Goal: Task Accomplishment & Management: Use online tool/utility

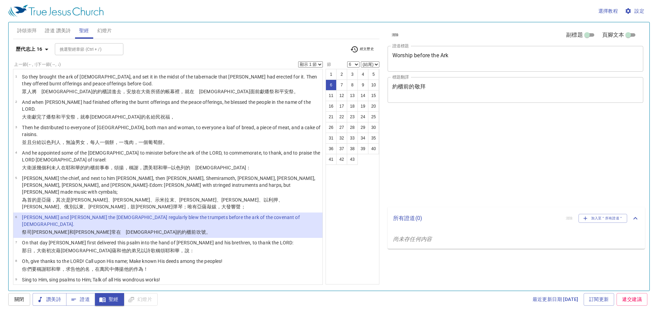
select select "6"
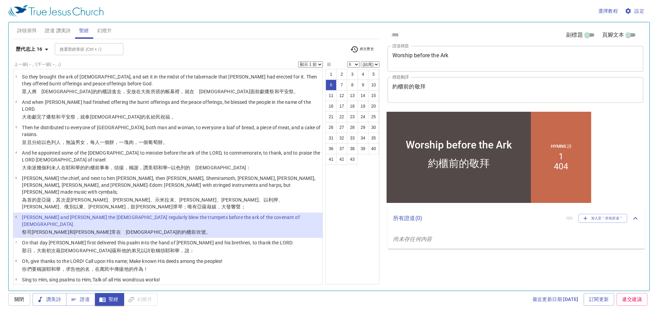
click at [23, 47] on b "歷代志上 16" at bounding box center [29, 49] width 27 height 9
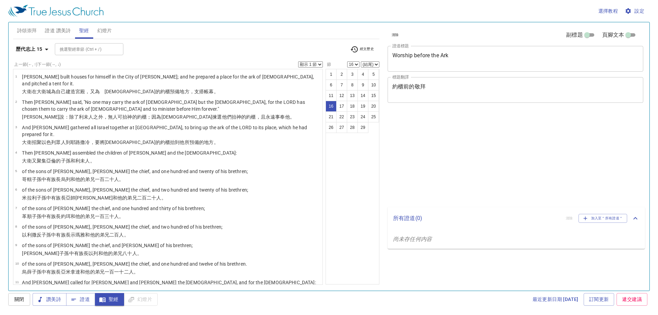
select select "16"
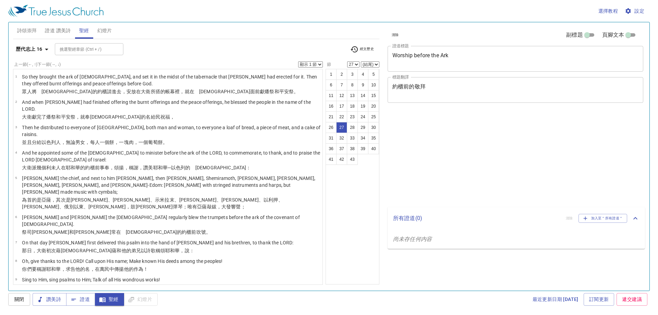
select select "27"
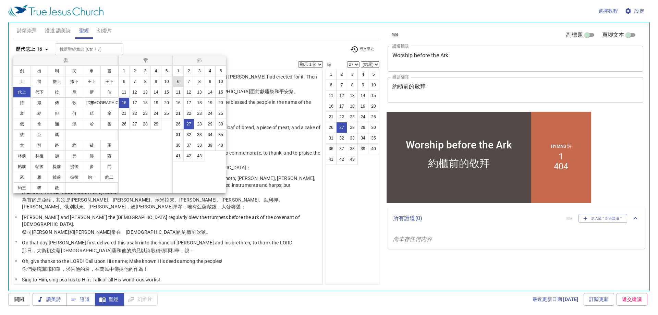
click at [178, 83] on button "6" at bounding box center [178, 81] width 11 height 11
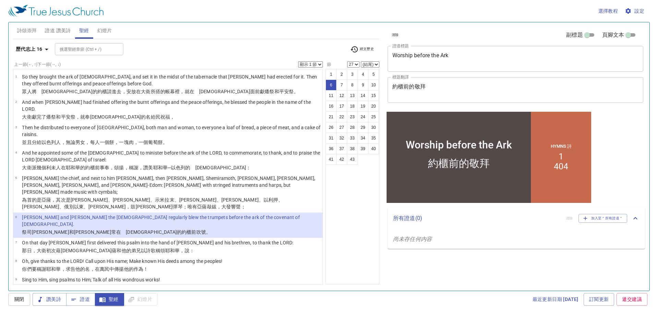
select select "6"
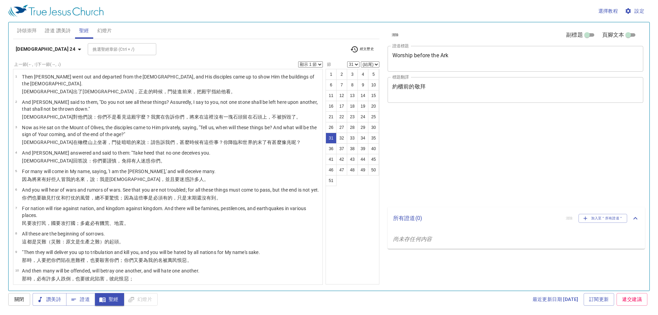
select select "31"
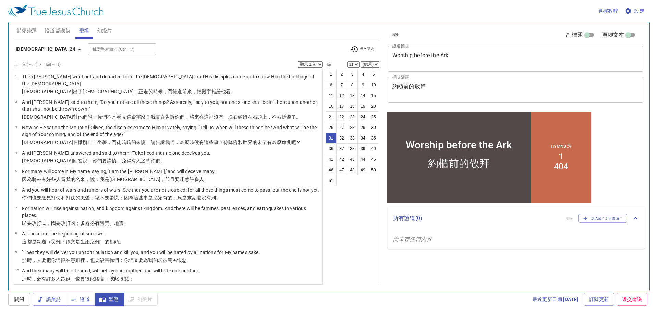
scroll to position [511, 0]
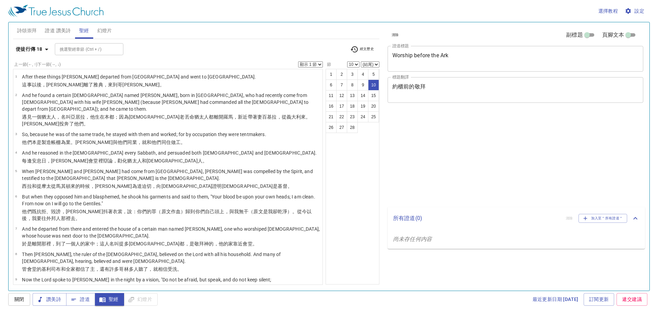
select select "10"
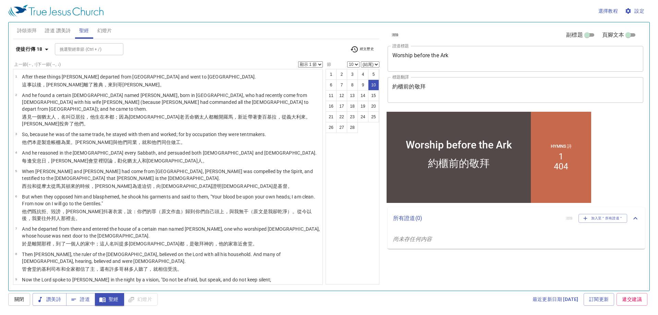
scroll to position [112, 0]
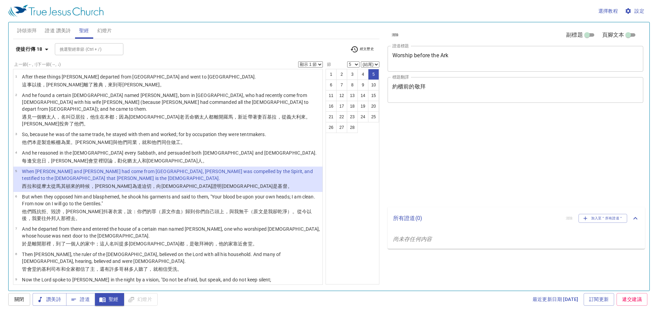
select select "5"
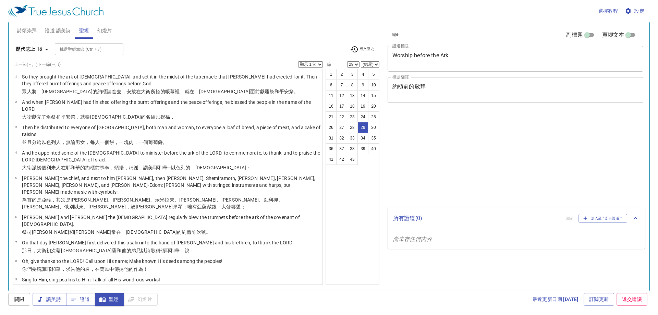
select select "29"
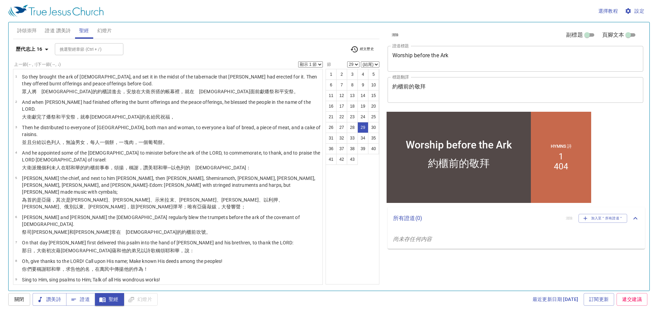
scroll to position [450, 0]
